Goal: Information Seeking & Learning: Stay updated

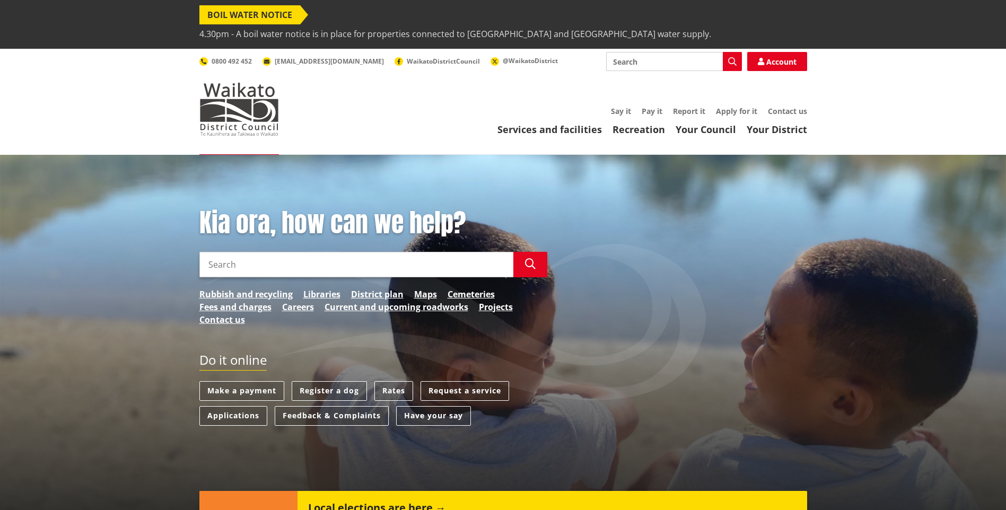
click at [288, 14] on span "BOIL WATER NOTICE" at bounding box center [249, 14] width 101 height 19
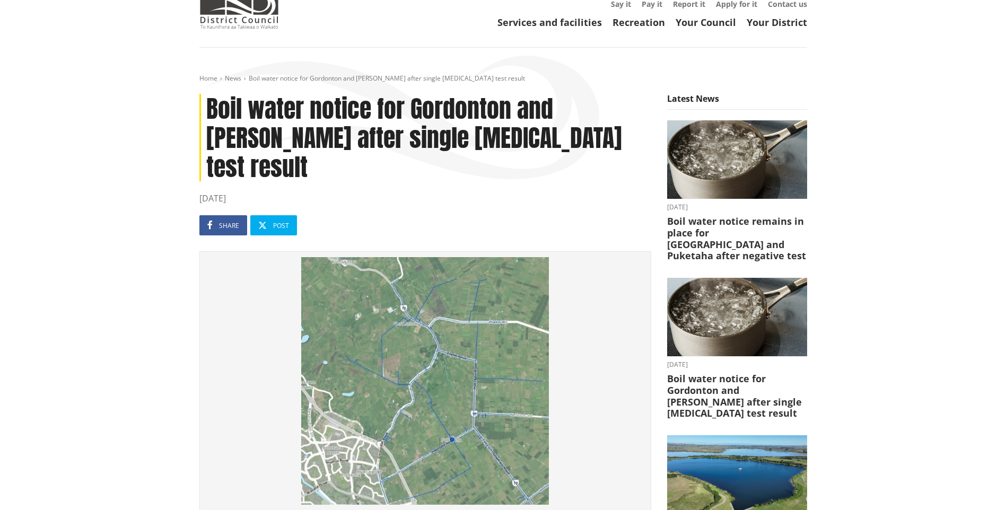
scroll to position [106, 0]
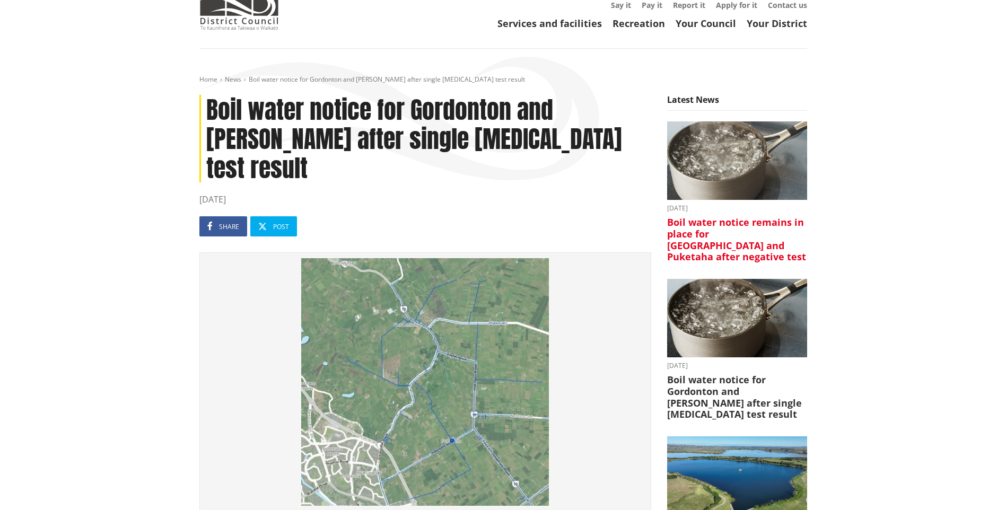
click at [734, 217] on h3 "Boil water notice remains in place for [GEOGRAPHIC_DATA] and Puketaha after neg…" at bounding box center [737, 240] width 140 height 46
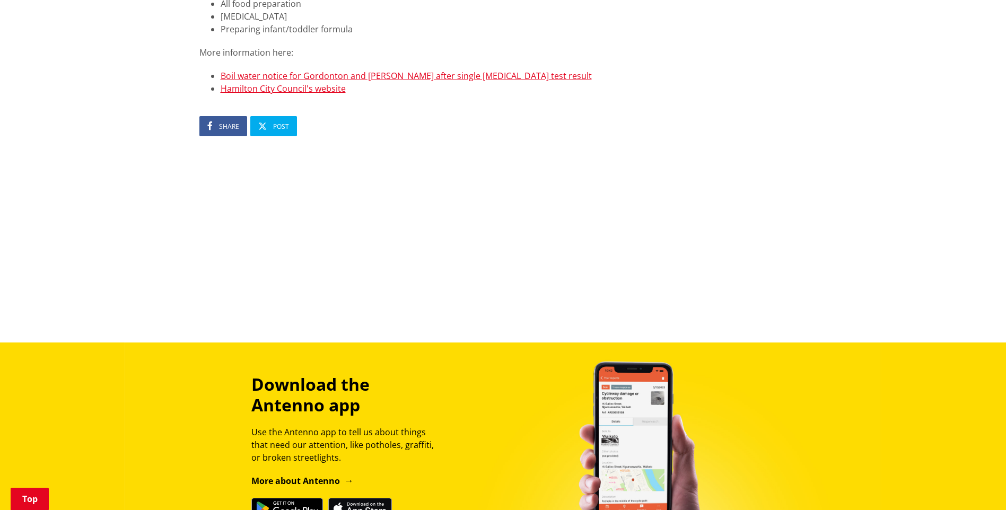
scroll to position [1167, 0]
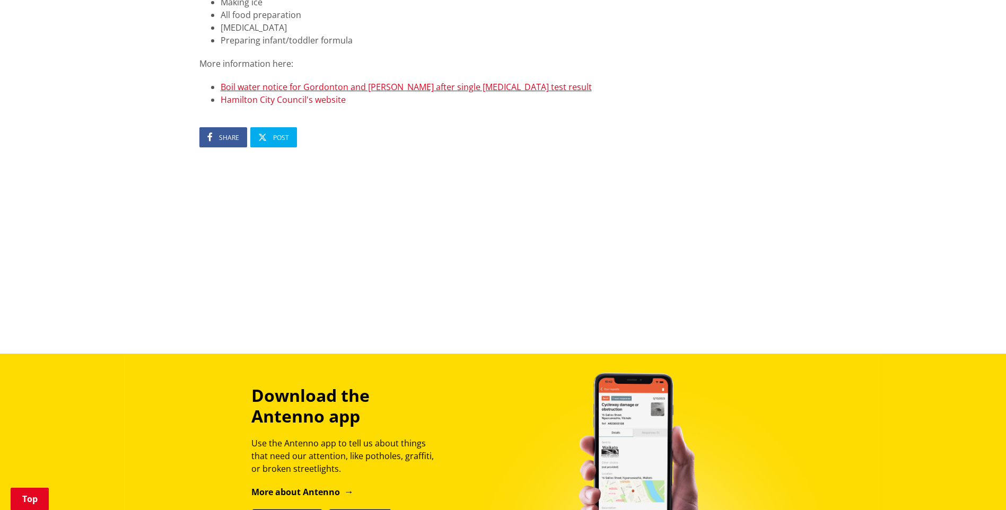
click at [295, 94] on link "Hamilton City Council's website" at bounding box center [283, 100] width 125 height 12
